Goal: Task Accomplishment & Management: Manage account settings

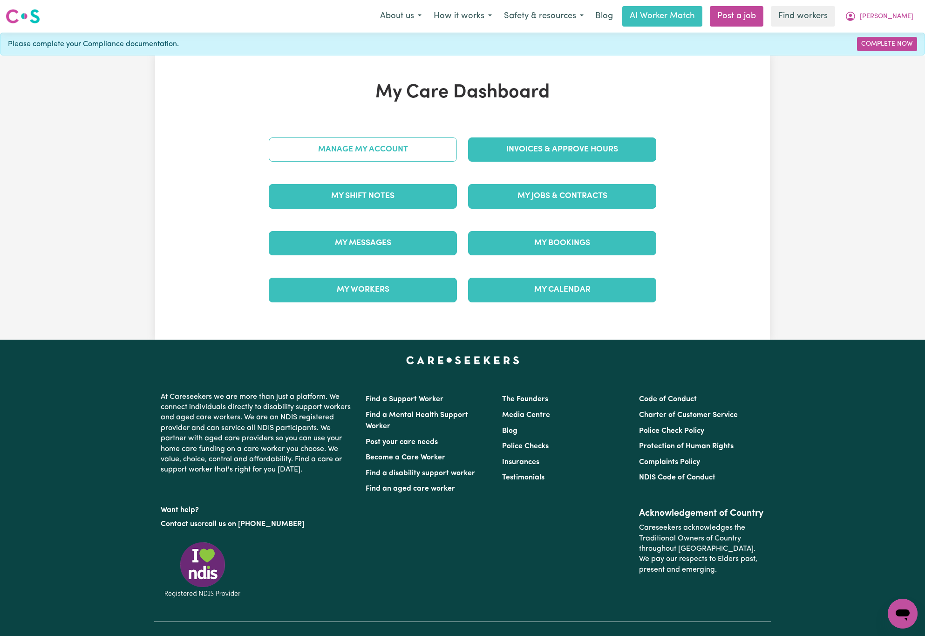
click at [437, 157] on link "Manage My Account" at bounding box center [363, 149] width 188 height 24
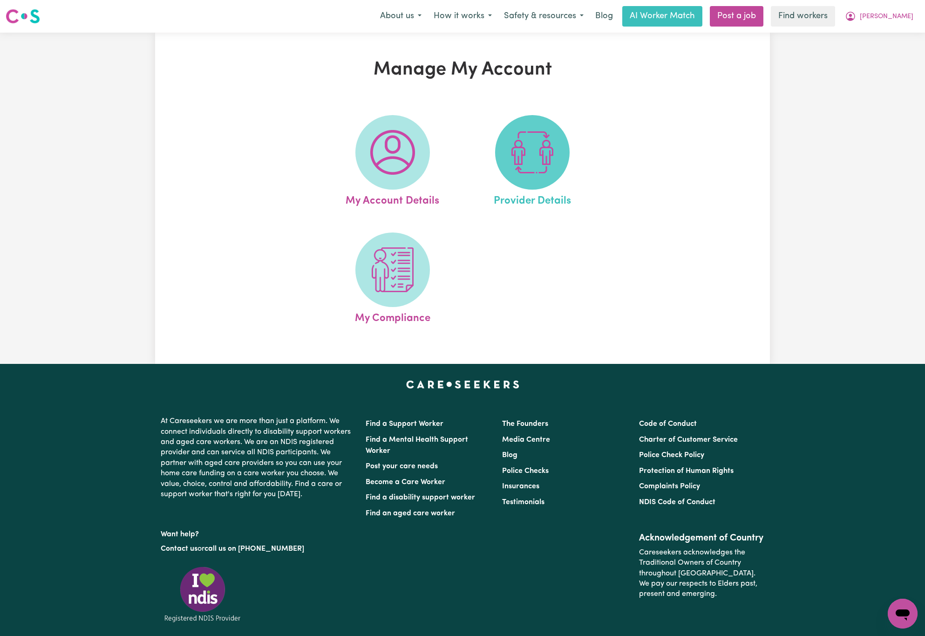
click at [497, 162] on span at bounding box center [532, 152] width 75 height 75
select select "AGED_HOME_CARE"
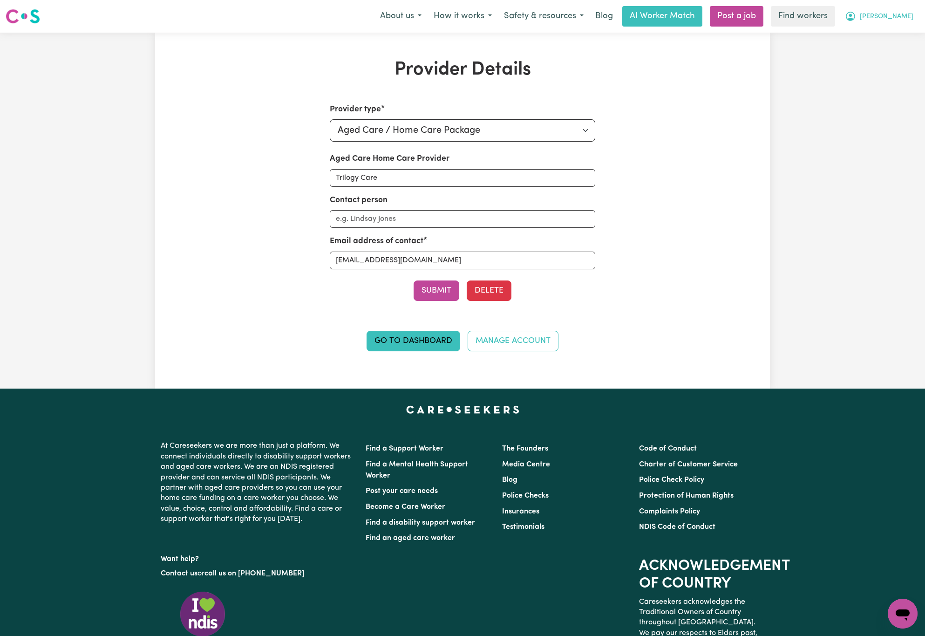
click at [911, 10] on button "[PERSON_NAME]" at bounding box center [879, 17] width 81 height 20
click at [910, 30] on link "My Dashboard" at bounding box center [883, 36] width 74 height 18
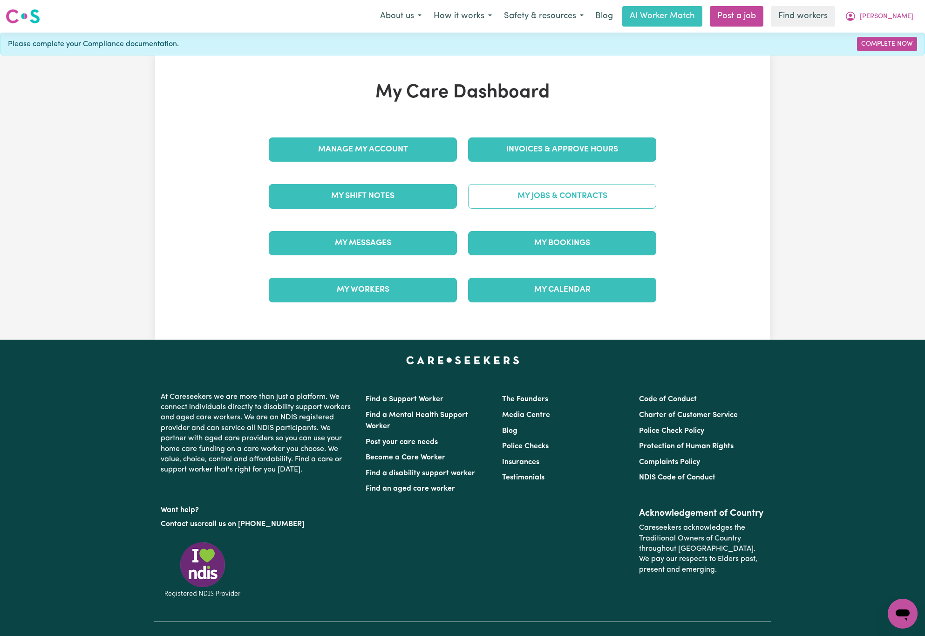
click at [613, 193] on link "My Jobs & Contracts" at bounding box center [562, 196] width 188 height 24
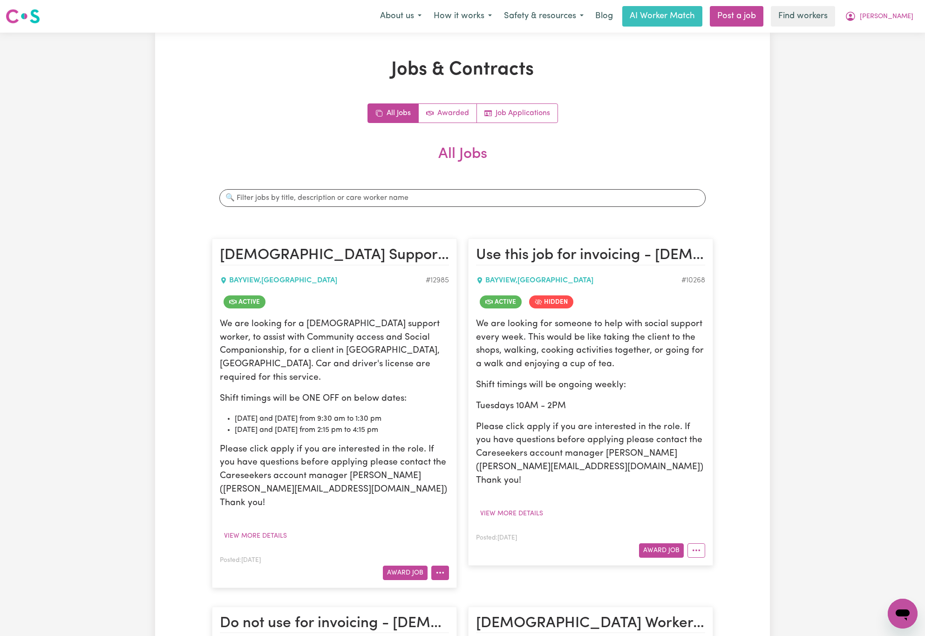
click at [436, 568] on icon "More options" at bounding box center [440, 572] width 9 height 9
click at [474, 448] on link "View/Edit Contract" at bounding box center [477, 457] width 90 height 19
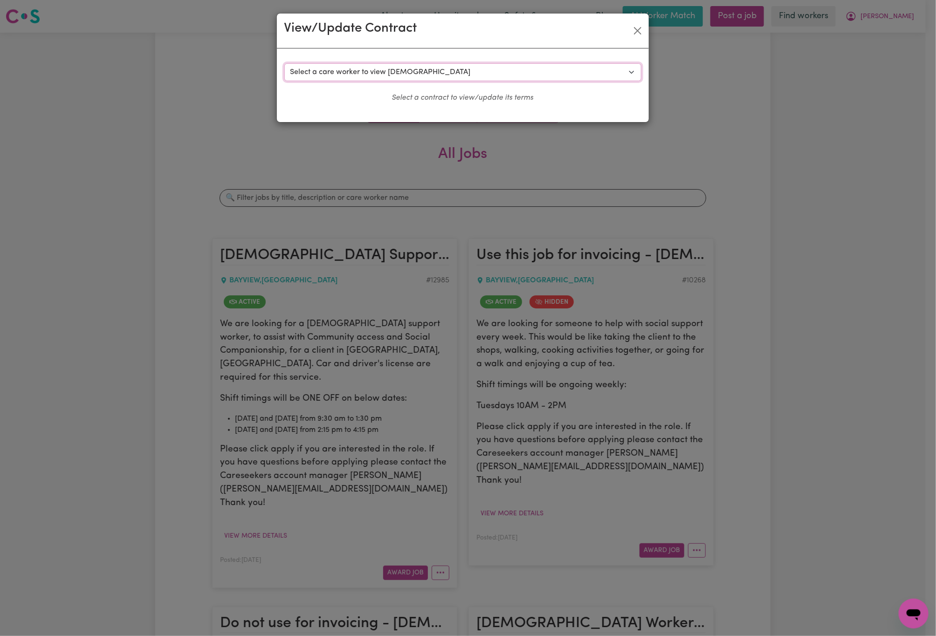
click at [449, 66] on select "Select a care worker to view [DEMOGRAPHIC_DATA] #9485 - [PERSON_NAME] (contract…" at bounding box center [462, 72] width 357 height 18
click at [638, 31] on button "Close" at bounding box center [637, 30] width 15 height 15
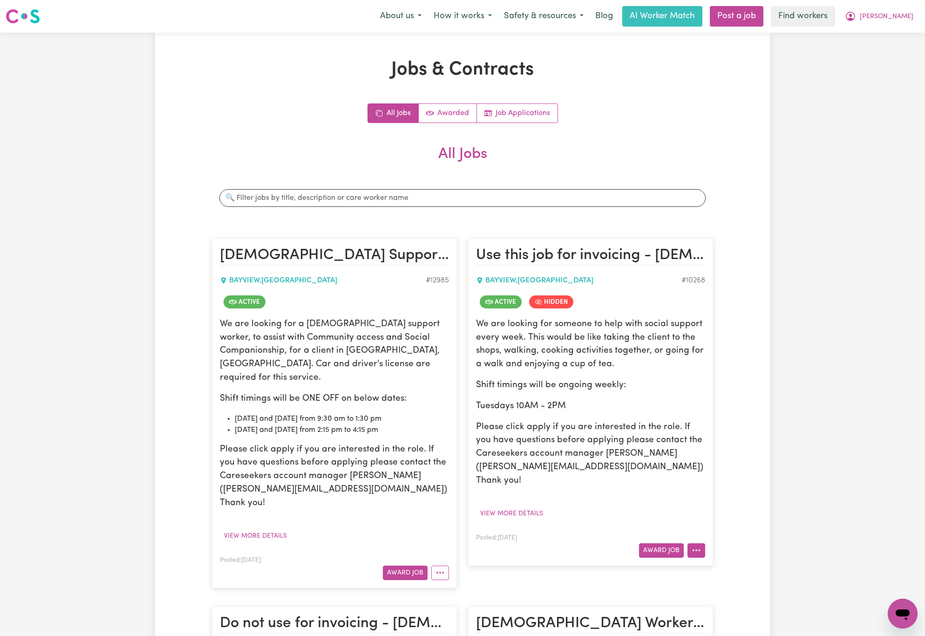
click at [701, 543] on button "More options" at bounding box center [697, 550] width 18 height 14
click at [731, 425] on link "View/Edit Contract" at bounding box center [733, 434] width 90 height 19
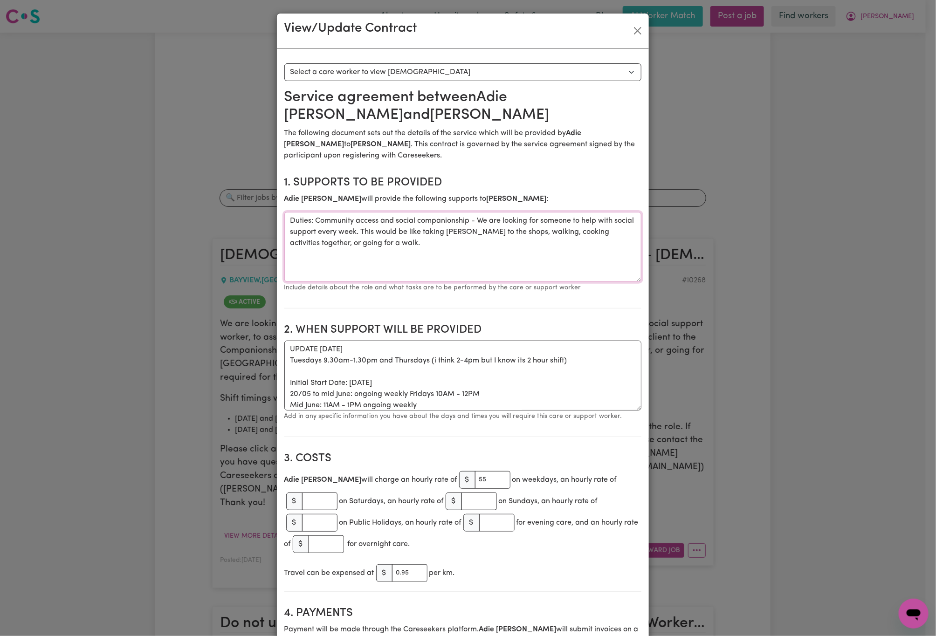
click at [459, 247] on textarea "Duties: Community access and social companionship - We are looking for someone …" at bounding box center [462, 247] width 357 height 70
click at [634, 35] on button "Close" at bounding box center [637, 30] width 15 height 15
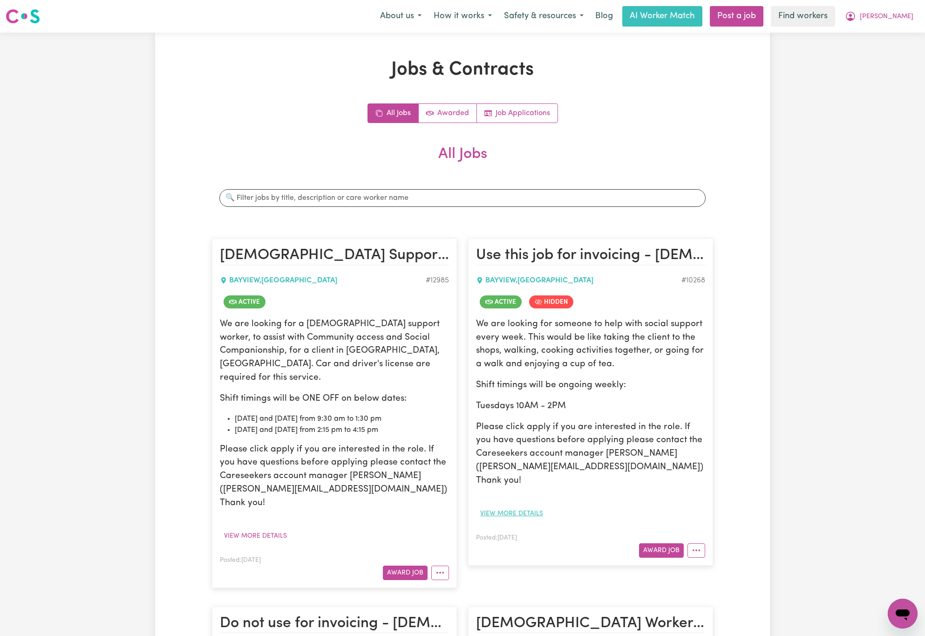
click at [537, 506] on button "View more details" at bounding box center [511, 513] width 71 height 14
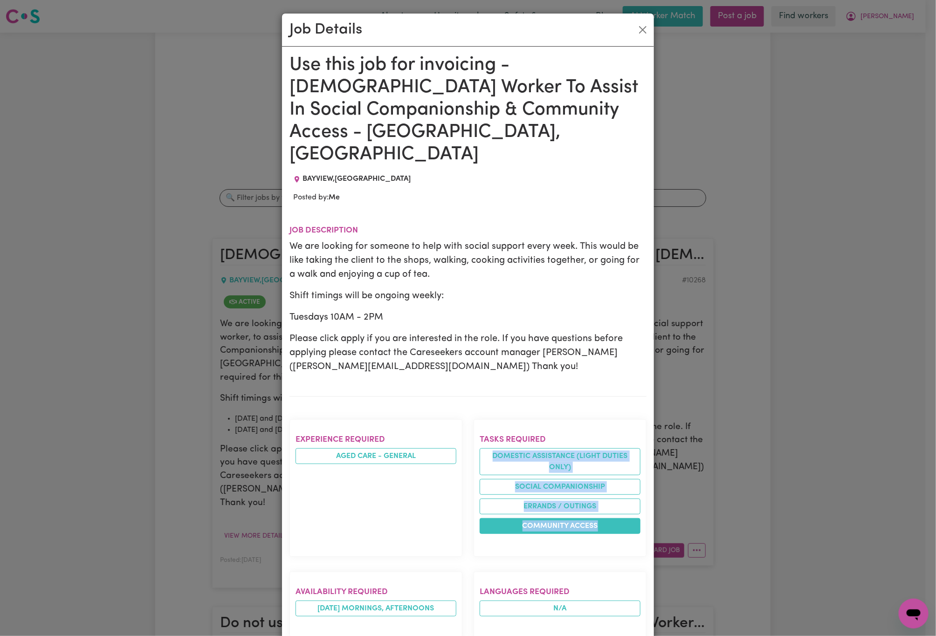
drag, startPoint x: 485, startPoint y: 414, endPoint x: 595, endPoint y: 488, distance: 133.0
click at [595, 488] on ul "Domestic assistance (light duties only) Social companionship Errands / Outings …" at bounding box center [559, 491] width 161 height 86
copy ul "Domestic assistance (light duties only) Social companionship Errands / Outings …"
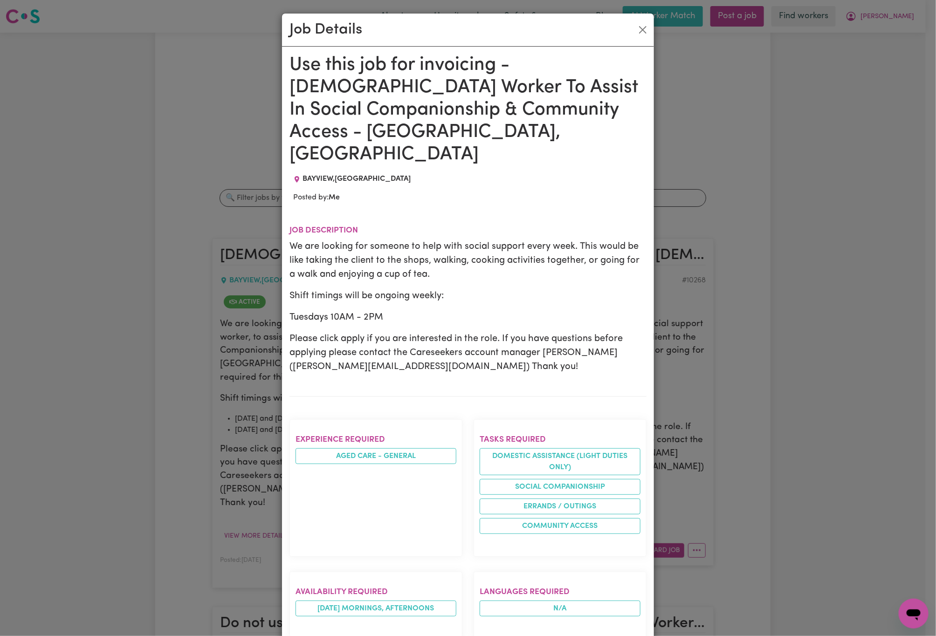
click at [799, 139] on div "Job Details Use this job for invoicing - [DEMOGRAPHIC_DATA] Worker To Assist In…" at bounding box center [468, 318] width 936 height 636
drag, startPoint x: 636, startPoint y: 26, endPoint x: 643, endPoint y: 29, distance: 8.3
click at [636, 27] on button "Close" at bounding box center [642, 29] width 15 height 15
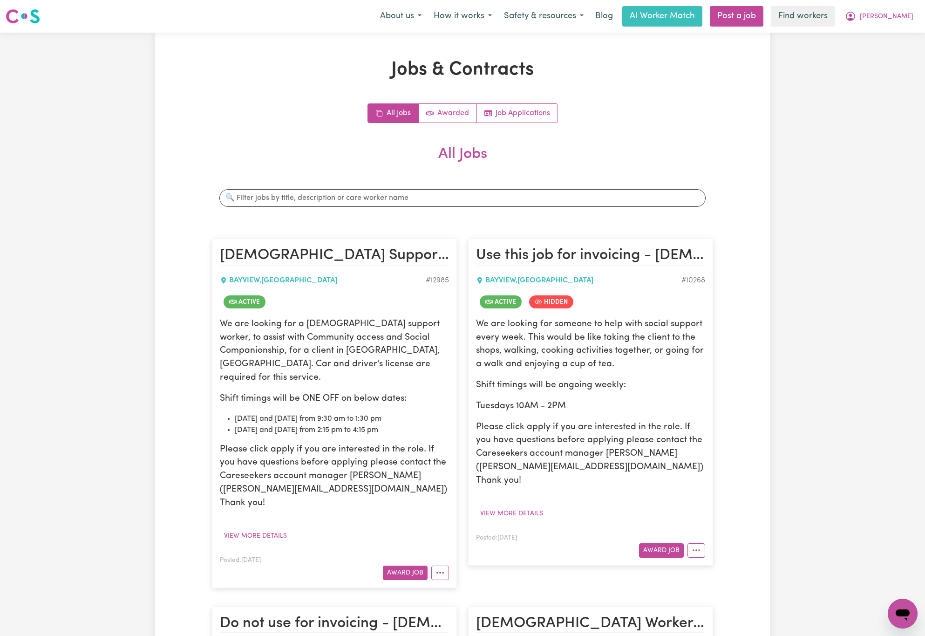
drag, startPoint x: 767, startPoint y: 87, endPoint x: 780, endPoint y: 91, distance: 13.3
click at [768, 88] on div "Jobs & Contracts All Jobs Awarded Job Applications All Jobs Search jobs [DEMOGR…" at bounding box center [462, 633] width 615 height 1148
click at [696, 546] on icon "More options" at bounding box center [696, 550] width 9 height 9
click at [710, 500] on link "Edit Job" at bounding box center [733, 509] width 90 height 19
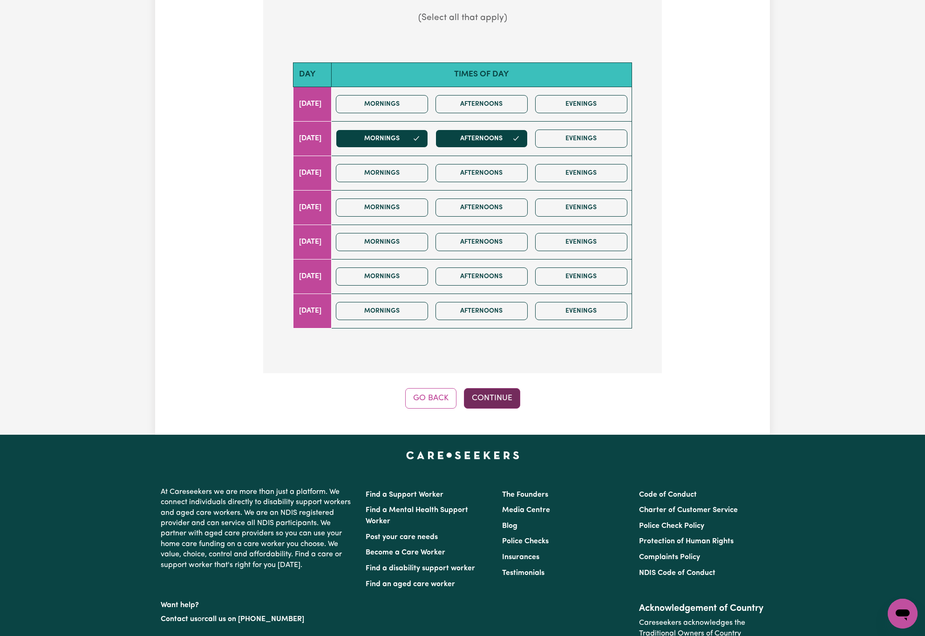
click at [506, 388] on button "Continue" at bounding box center [492, 398] width 56 height 20
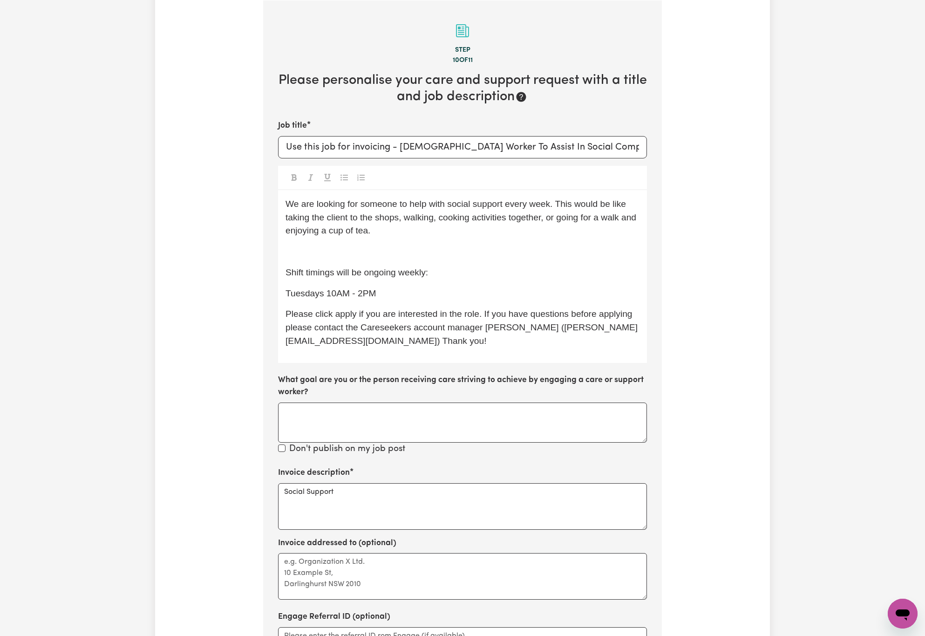
scroll to position [157, 0]
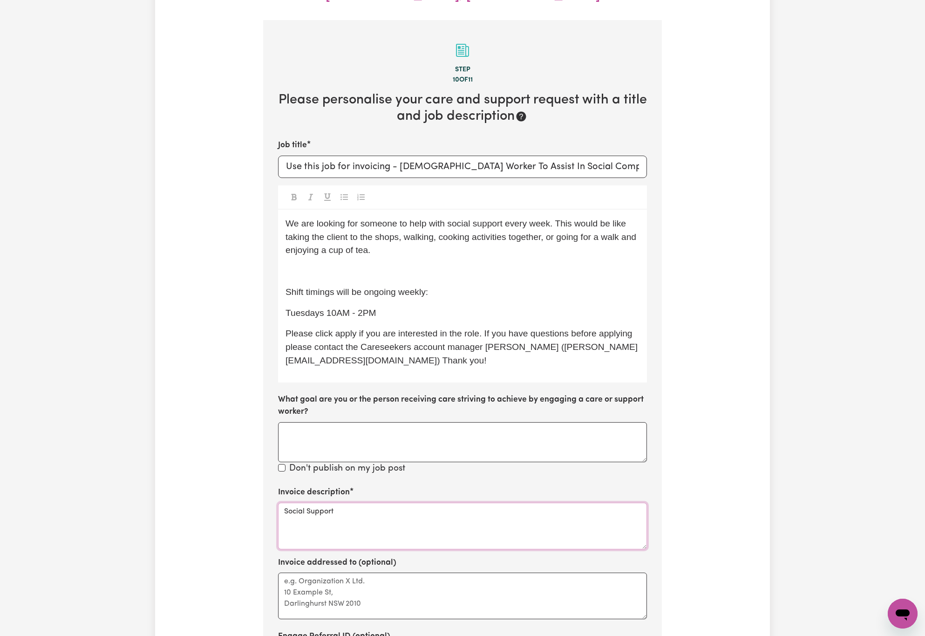
click at [506, 503] on textarea "Social Support" at bounding box center [462, 526] width 369 height 47
paste textarea "Domestic assistance (light duties only) Social companionship Errands / Outings …"
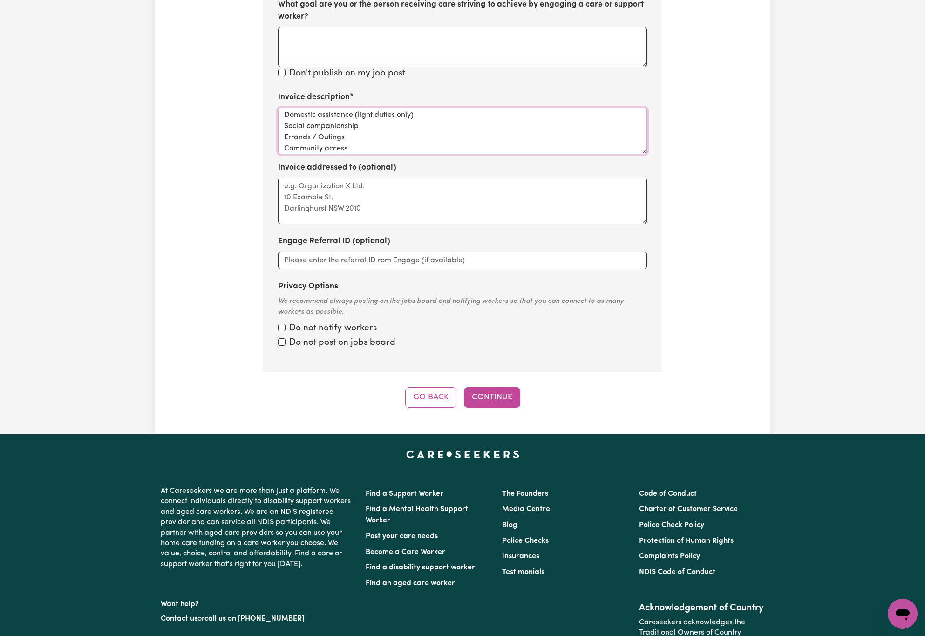
scroll to position [576, 0]
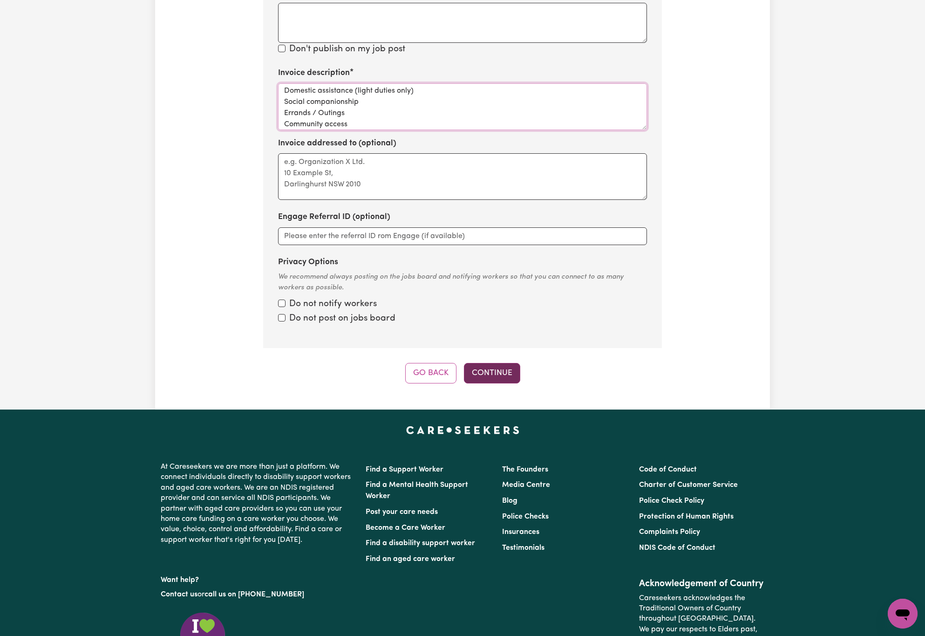
type textarea "Social Support Domestic assistance (light duties only) Social companionship Err…"
click at [484, 363] on button "Continue" at bounding box center [492, 373] width 56 height 20
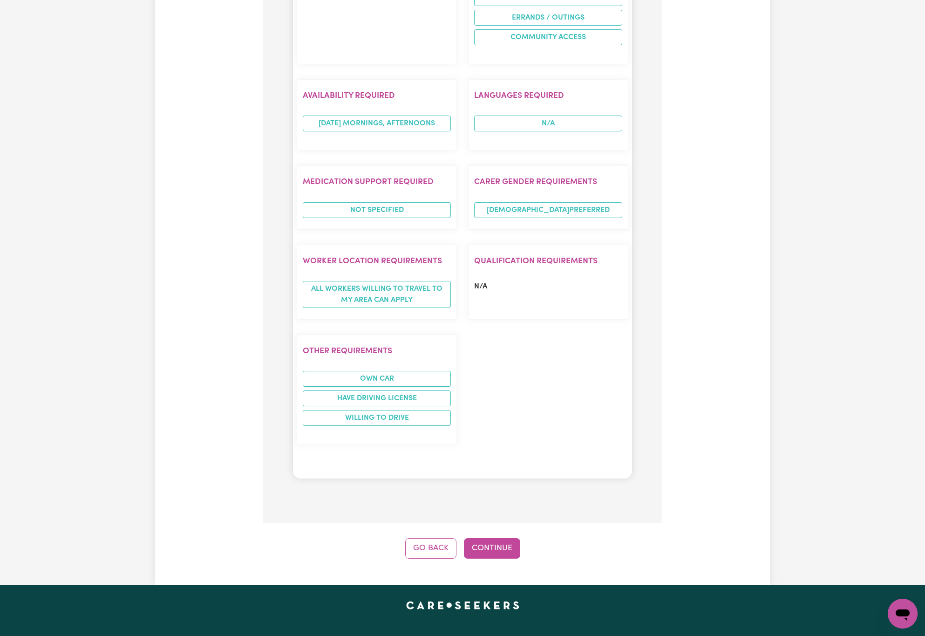
scroll to position [1065, 0]
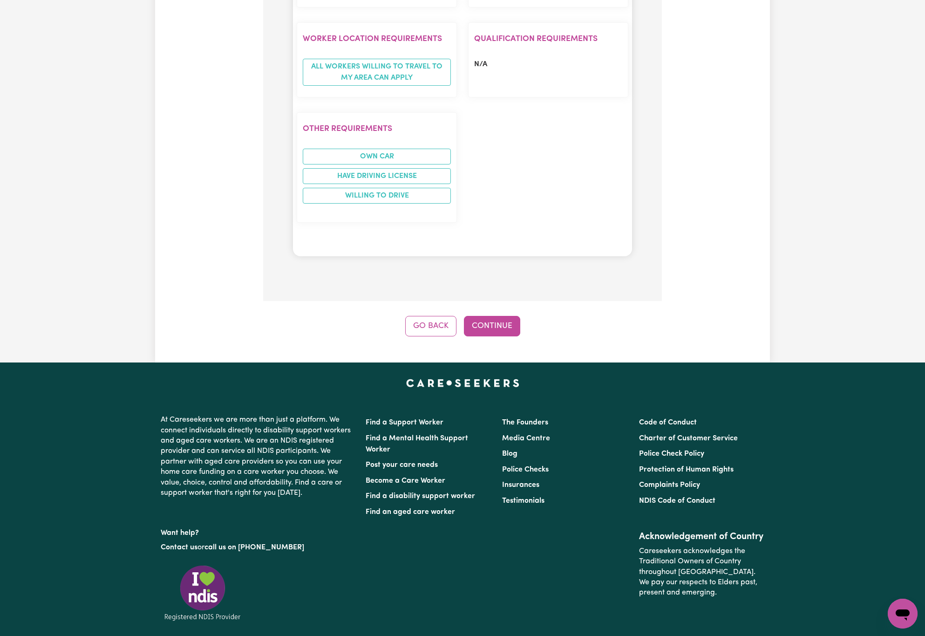
click at [499, 316] on button "Continue" at bounding box center [492, 326] width 56 height 20
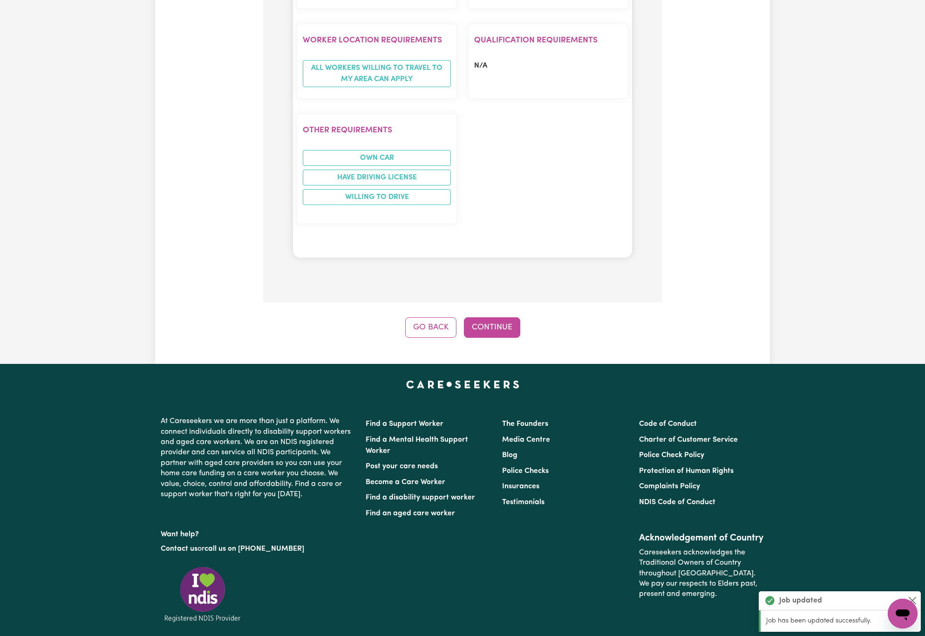
scroll to position [1096, 0]
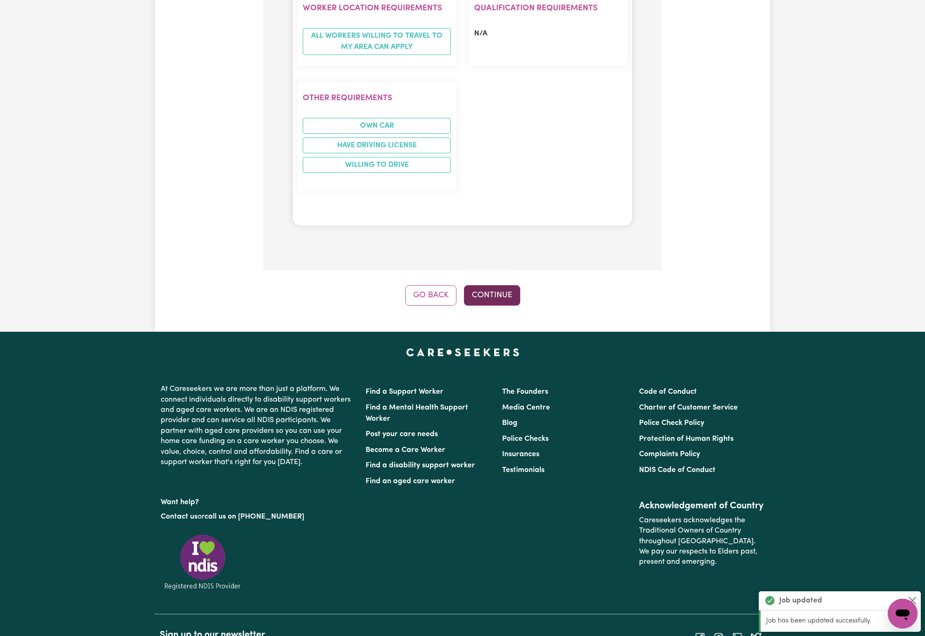
click at [507, 285] on button "Continue" at bounding box center [492, 295] width 56 height 20
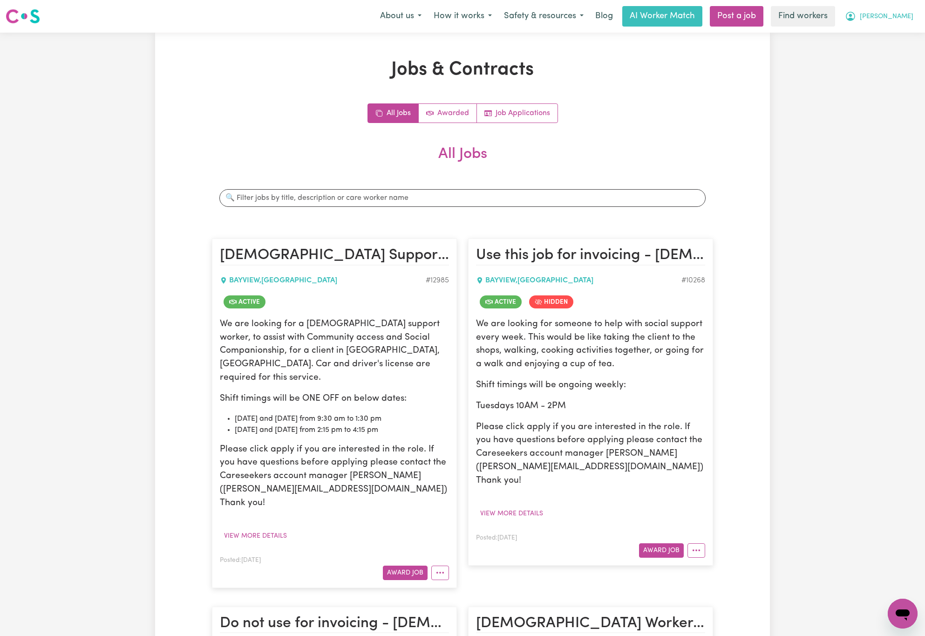
click at [908, 8] on button "[PERSON_NAME]" at bounding box center [879, 17] width 81 height 20
click at [902, 59] on link "Logout" at bounding box center [883, 54] width 74 height 18
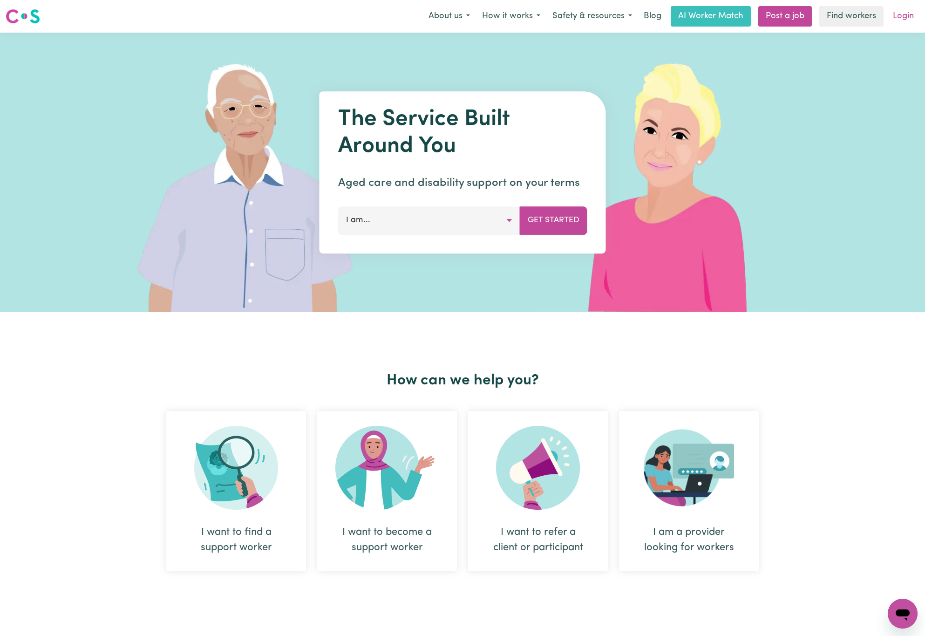
click at [896, 26] on link "Login" at bounding box center [904, 16] width 32 height 20
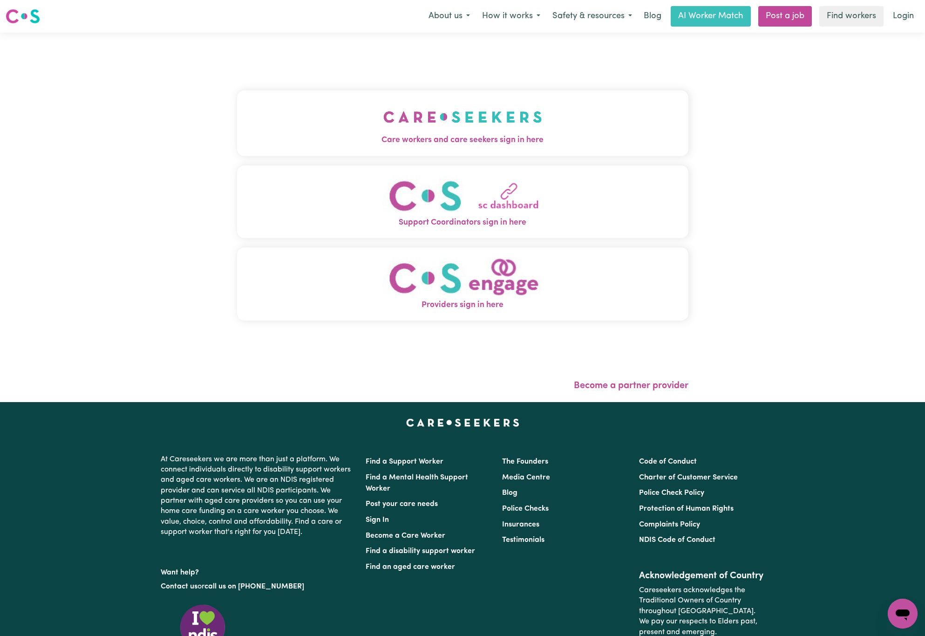
click at [400, 140] on span "Care workers and care seekers sign in here" at bounding box center [462, 140] width 451 height 12
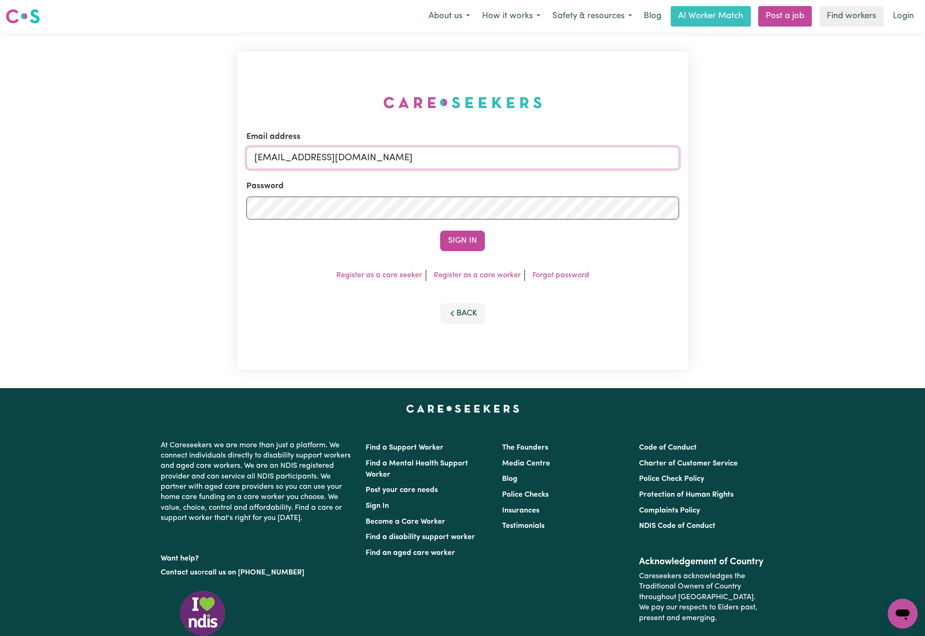
drag, startPoint x: 302, startPoint y: 158, endPoint x: 862, endPoint y: 137, distance: 560.8
click at [824, 144] on div "Email address [EMAIL_ADDRESS][DOMAIN_NAME] Password Sign In Register as a care …" at bounding box center [462, 210] width 925 height 355
paste input "chelseavu"
type input "[EMAIL_ADDRESS][DOMAIN_NAME]"
click at [440, 231] on button "Sign In" at bounding box center [462, 241] width 45 height 20
